Goal: Browse casually

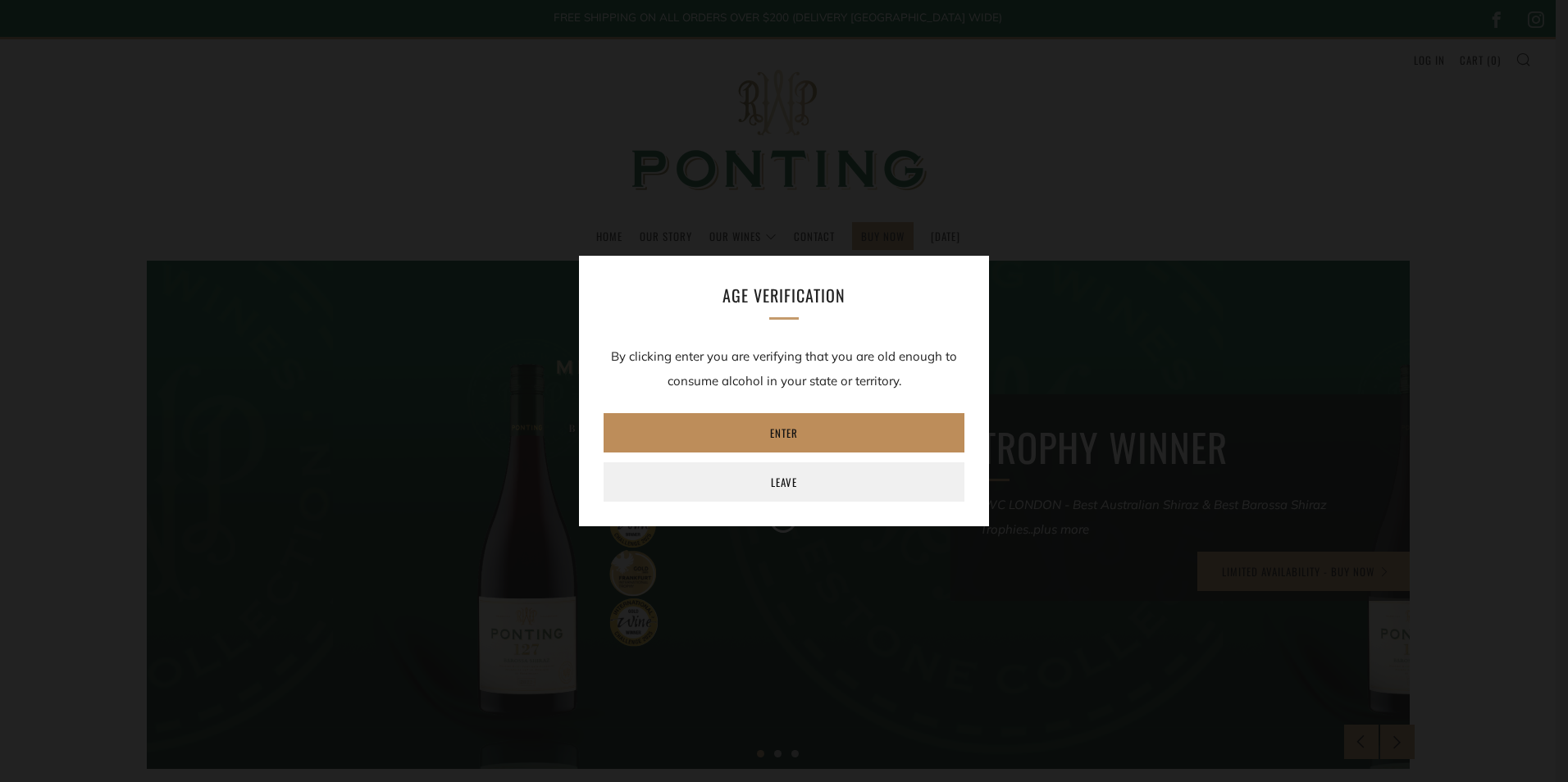
click at [782, 428] on link "Enter" at bounding box center [784, 433] width 361 height 39
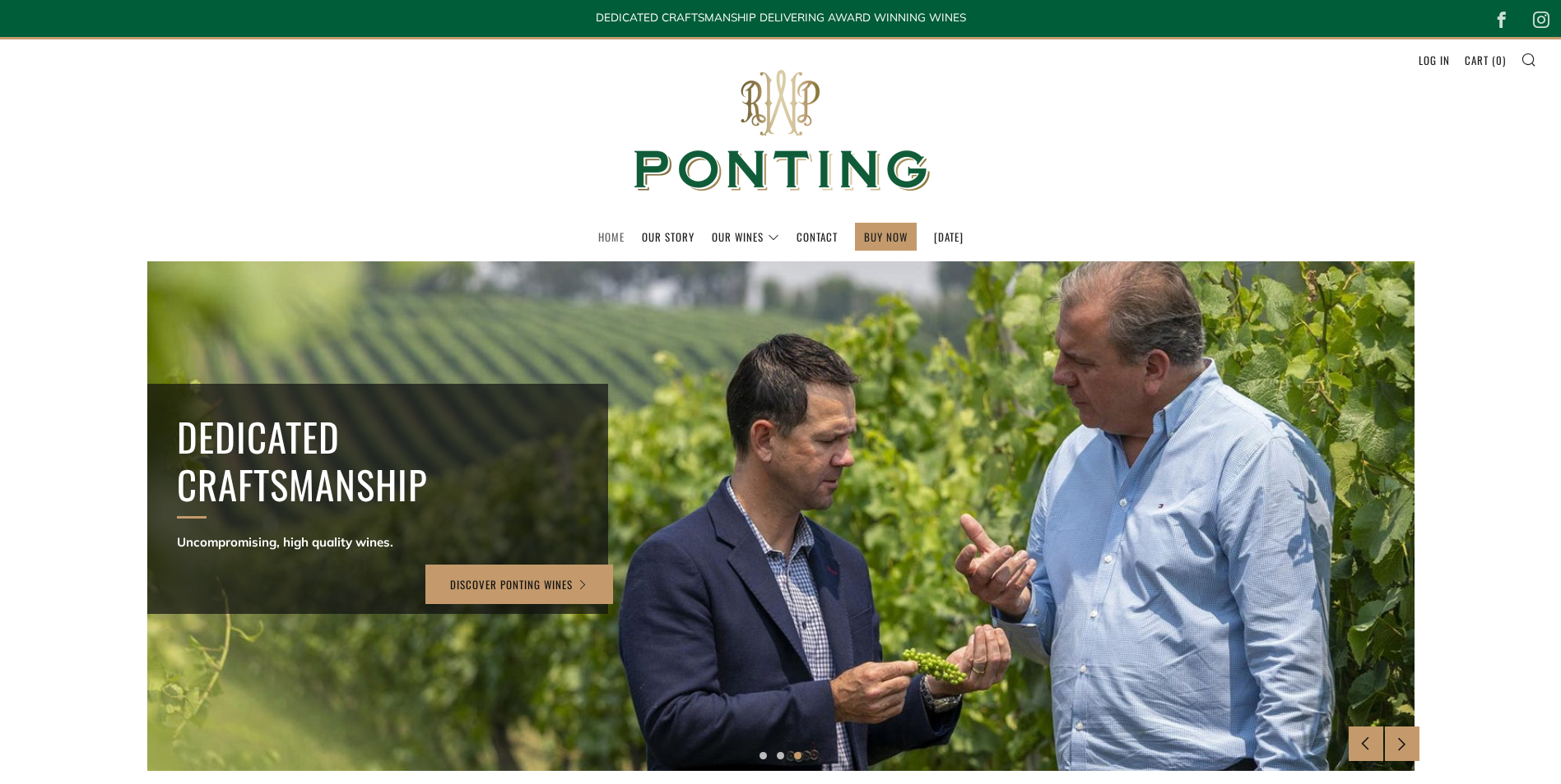
click at [598, 235] on link "Home" at bounding box center [611, 236] width 26 height 26
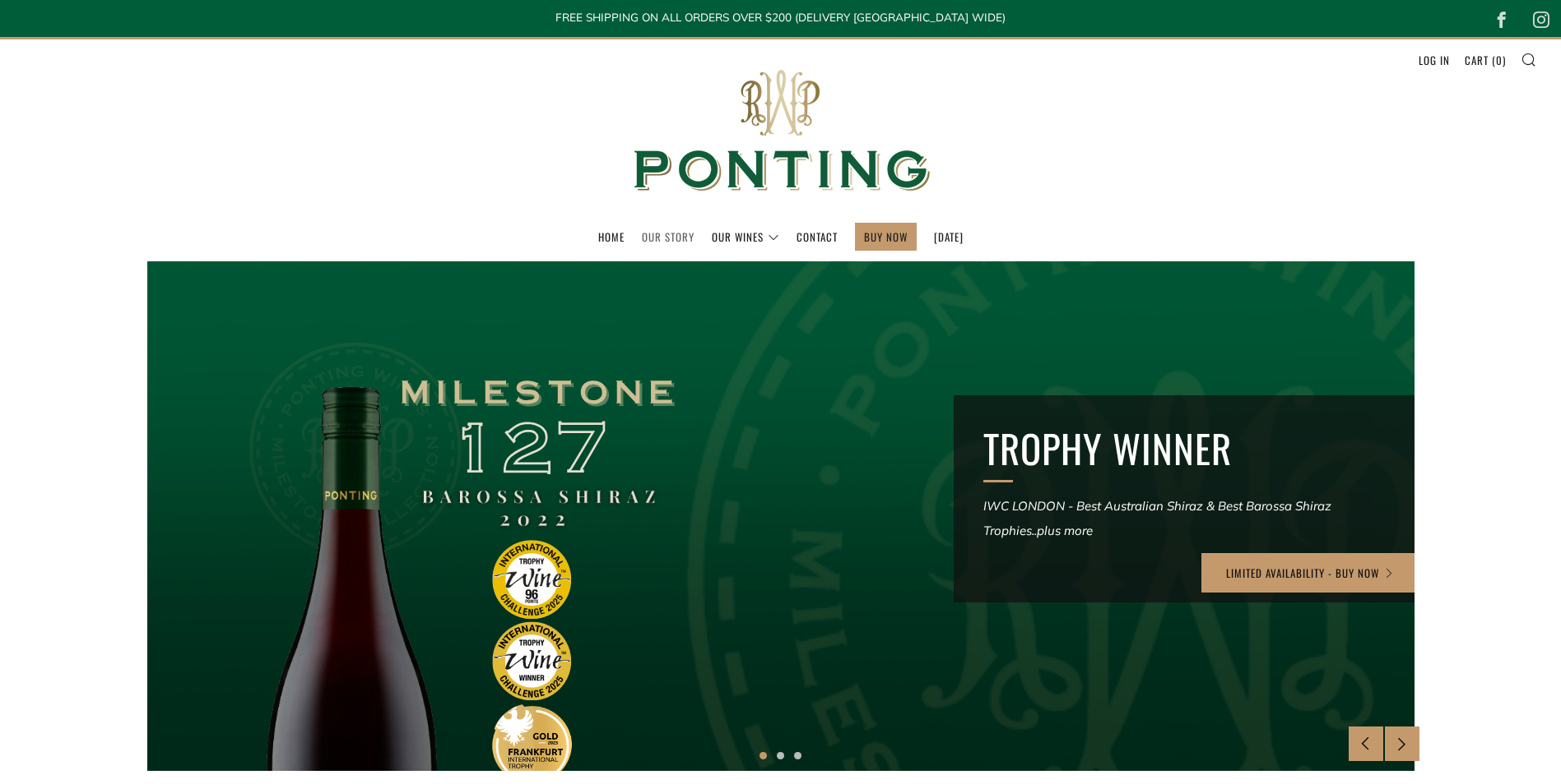
click at [647, 243] on link "Our Story" at bounding box center [668, 236] width 53 height 26
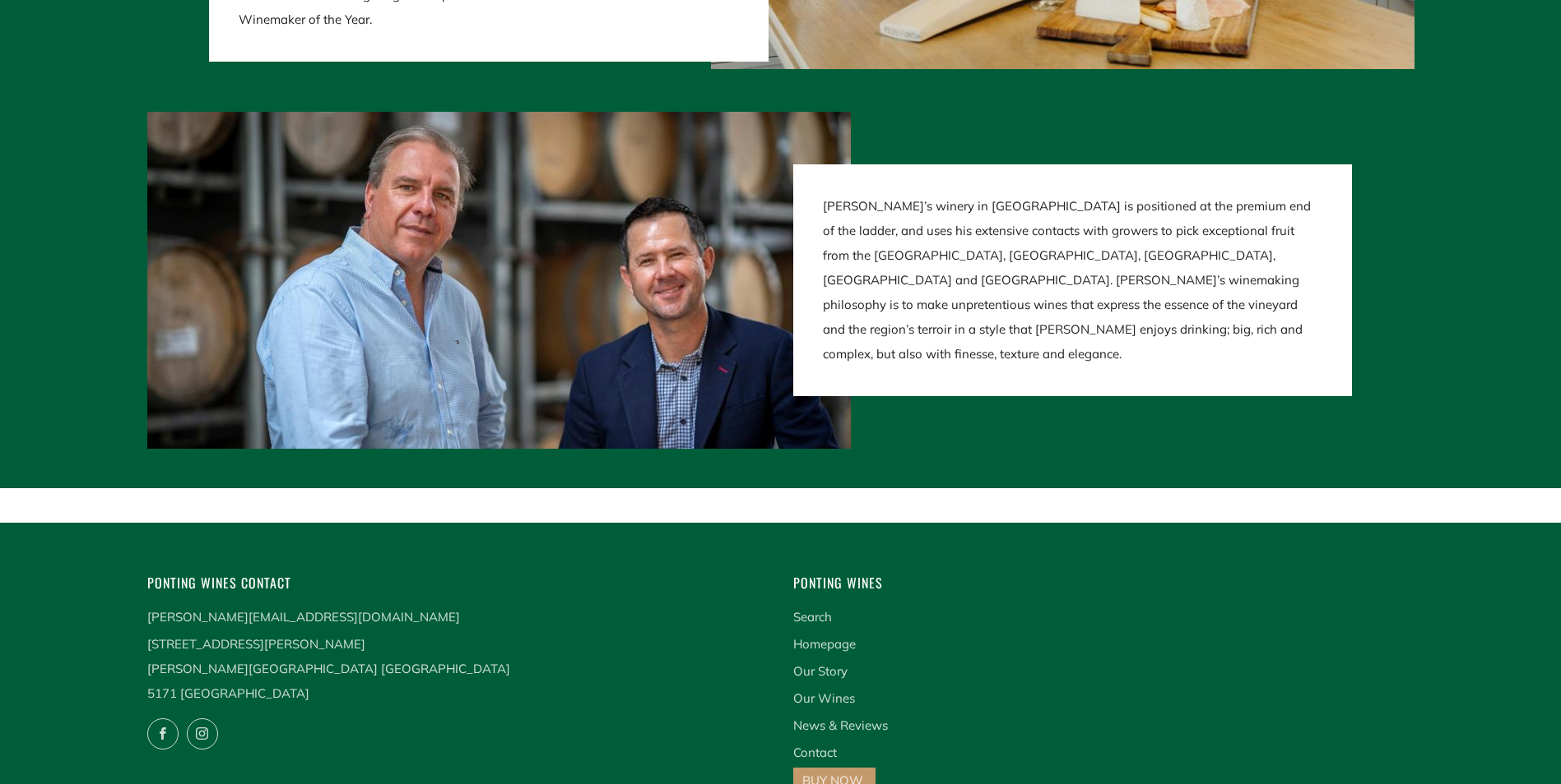
scroll to position [3008, 0]
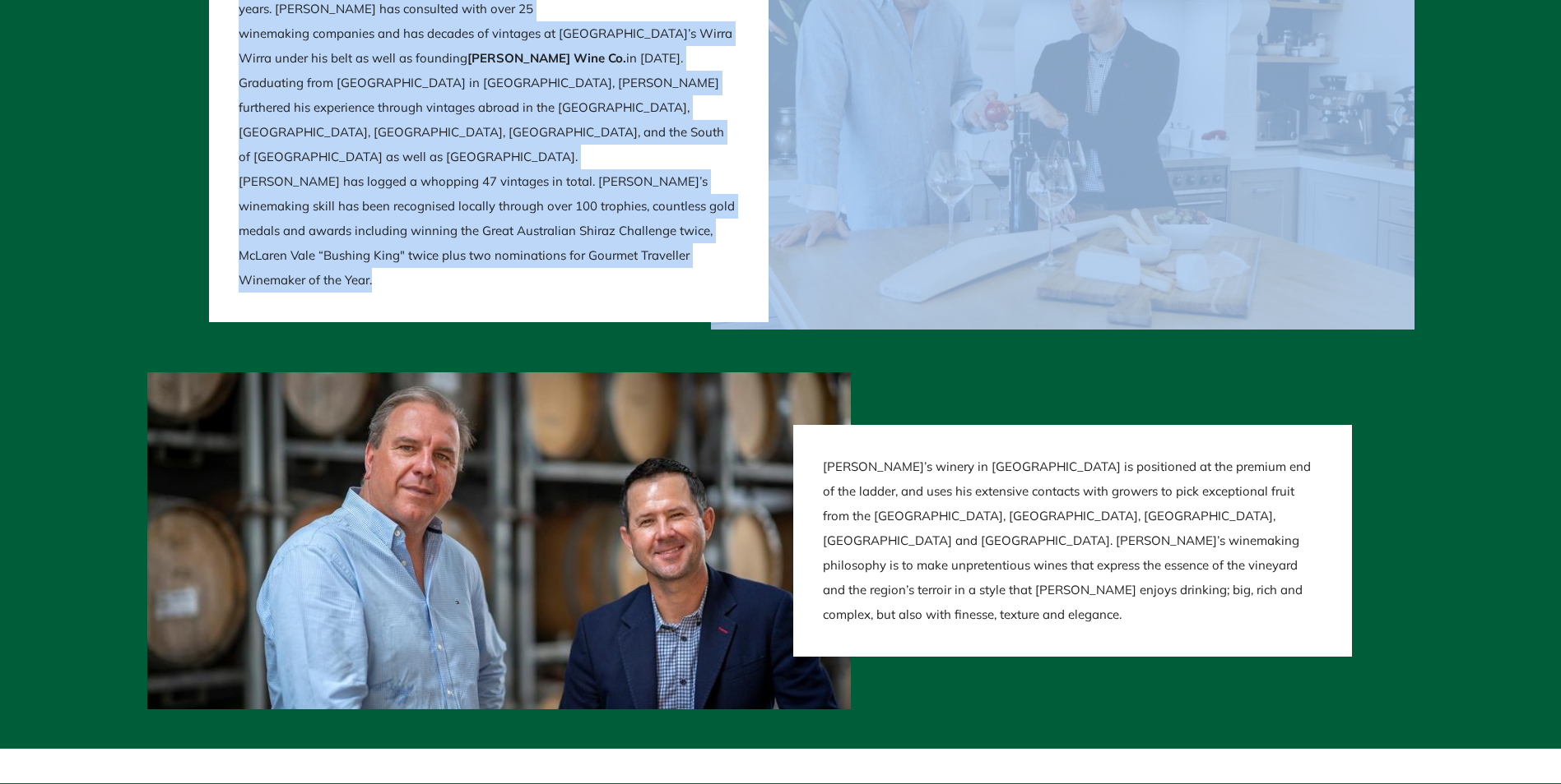
drag, startPoint x: 1560, startPoint y: 582, endPoint x: 1544, endPoint y: 333, distance: 249.5
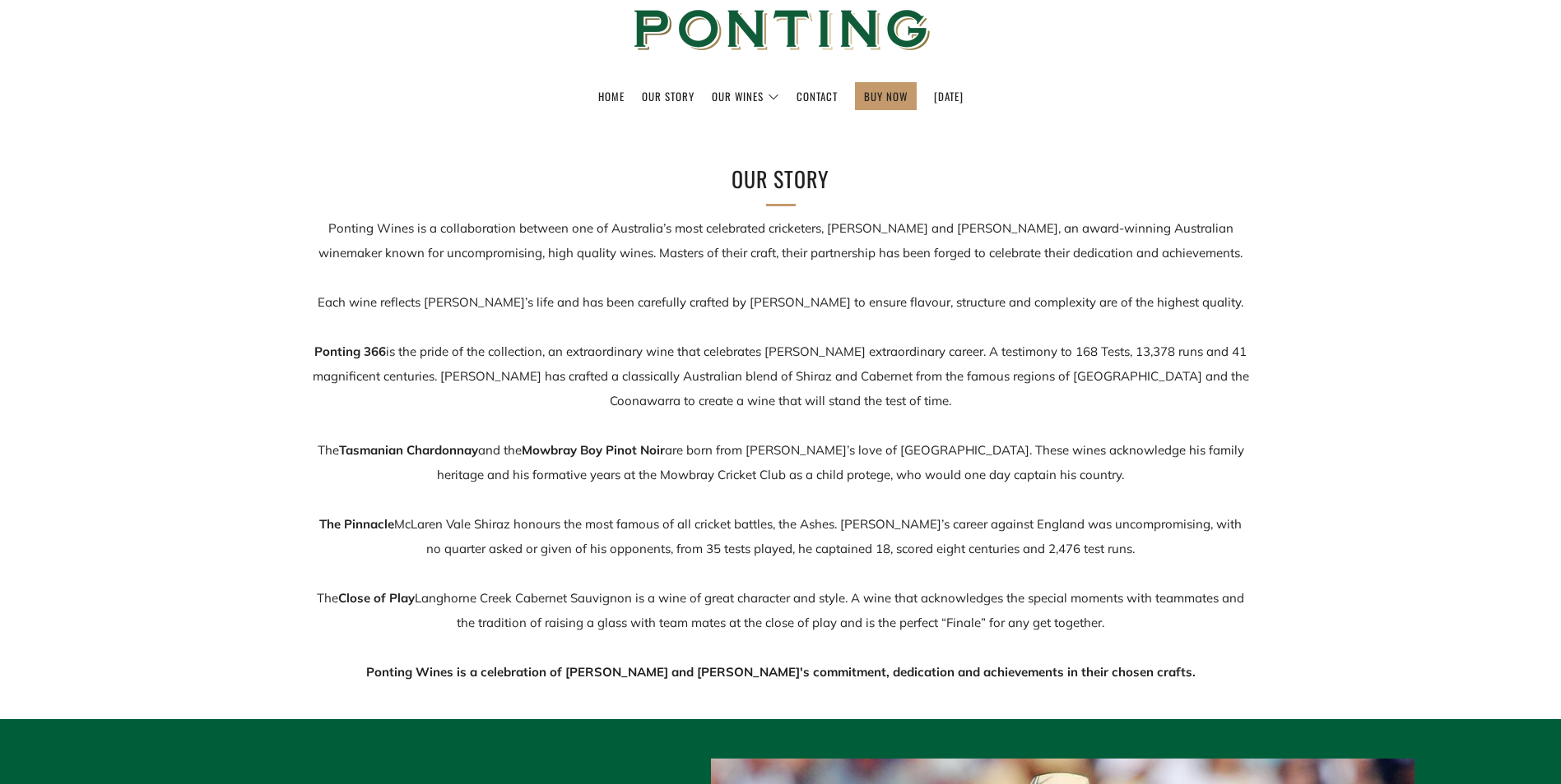
scroll to position [0, 0]
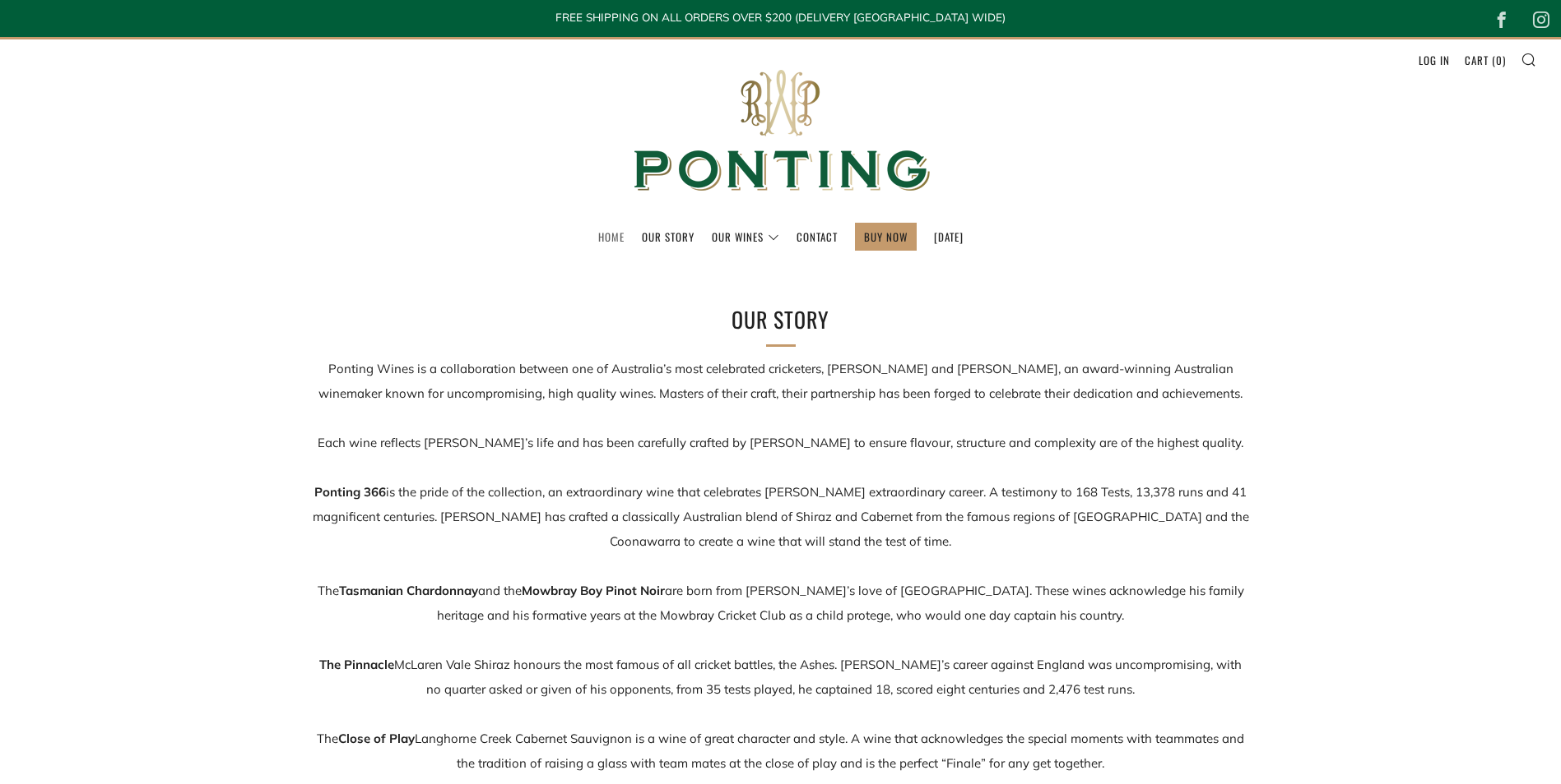
click at [598, 241] on link "Home" at bounding box center [611, 236] width 26 height 26
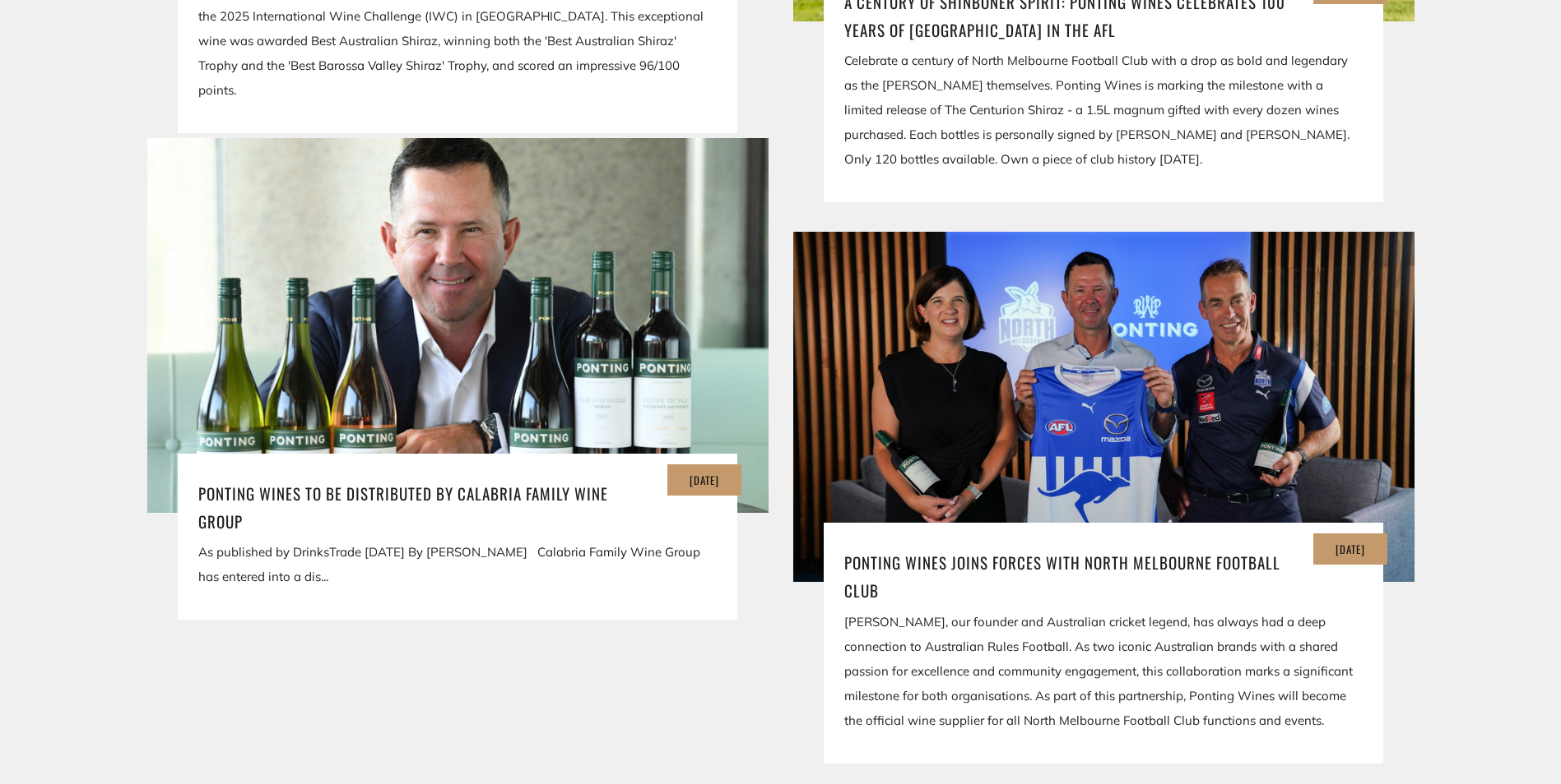
scroll to position [3371, 0]
